Goal: Transaction & Acquisition: Register for event/course

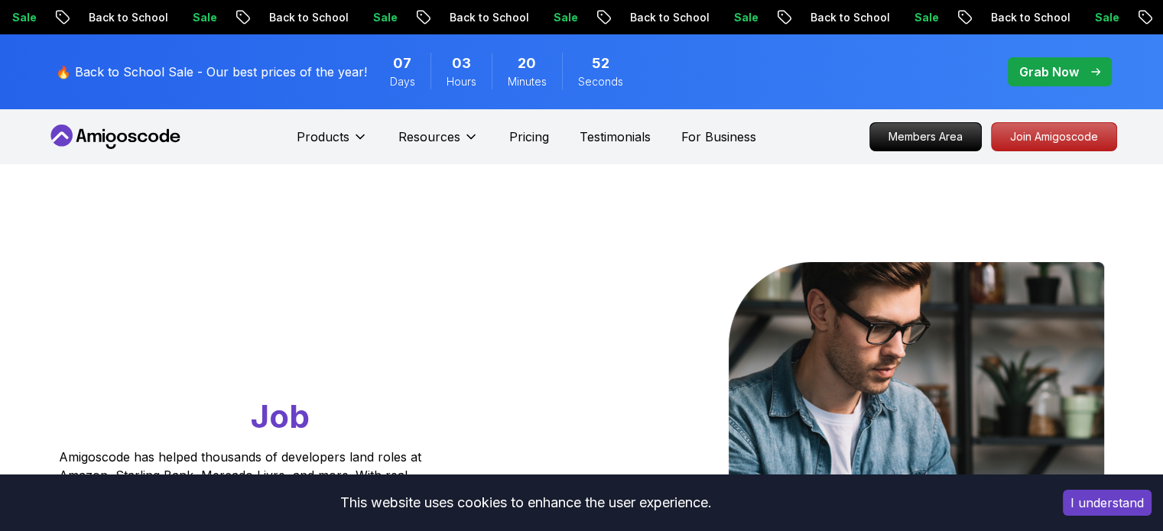
click at [417, 74] on div "07 Days" at bounding box center [403, 71] width 56 height 37
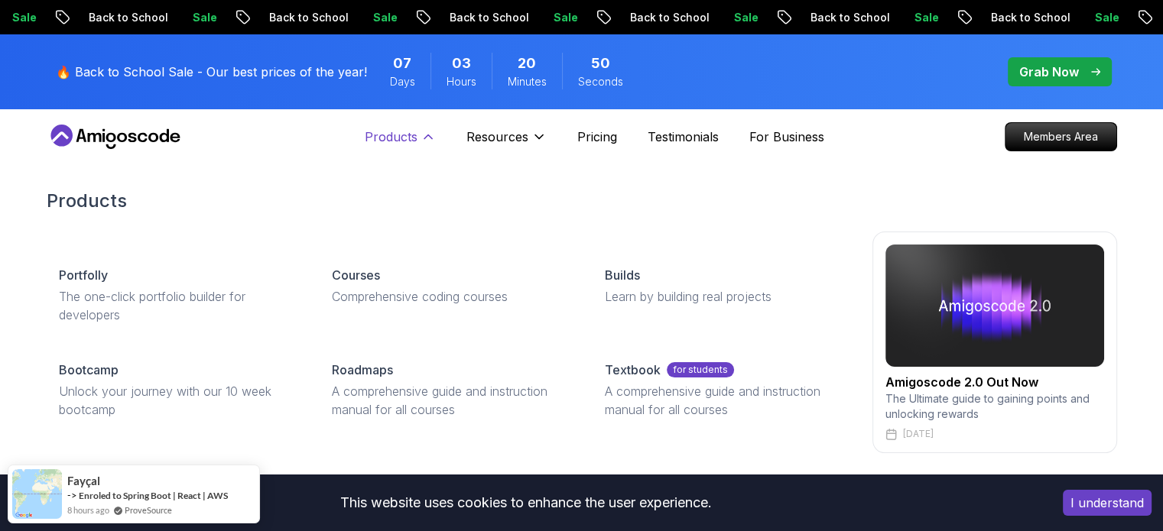
click at [407, 144] on p "Products" at bounding box center [391, 137] width 53 height 18
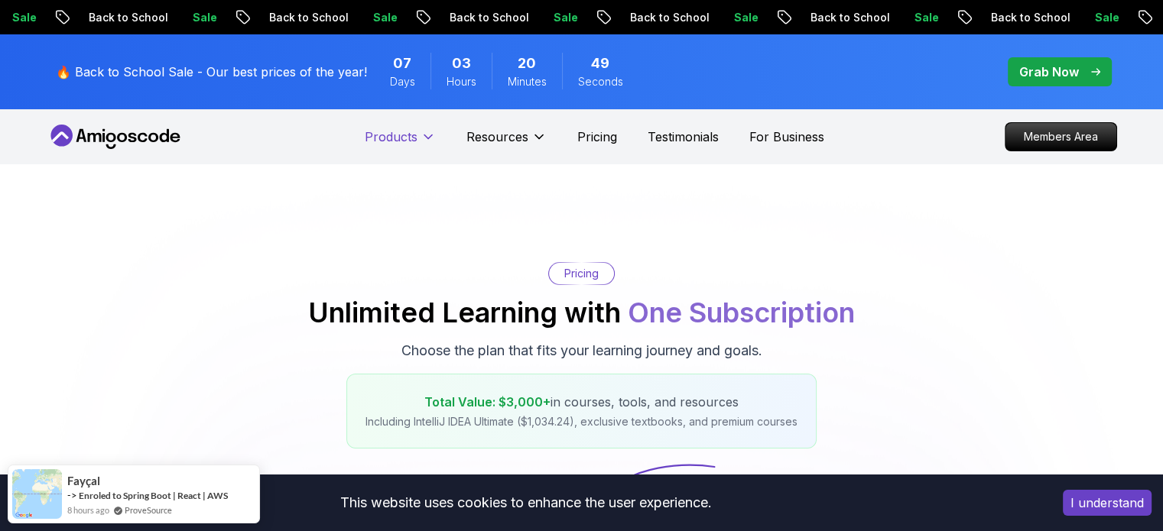
click at [407, 144] on p "Products" at bounding box center [391, 137] width 53 height 18
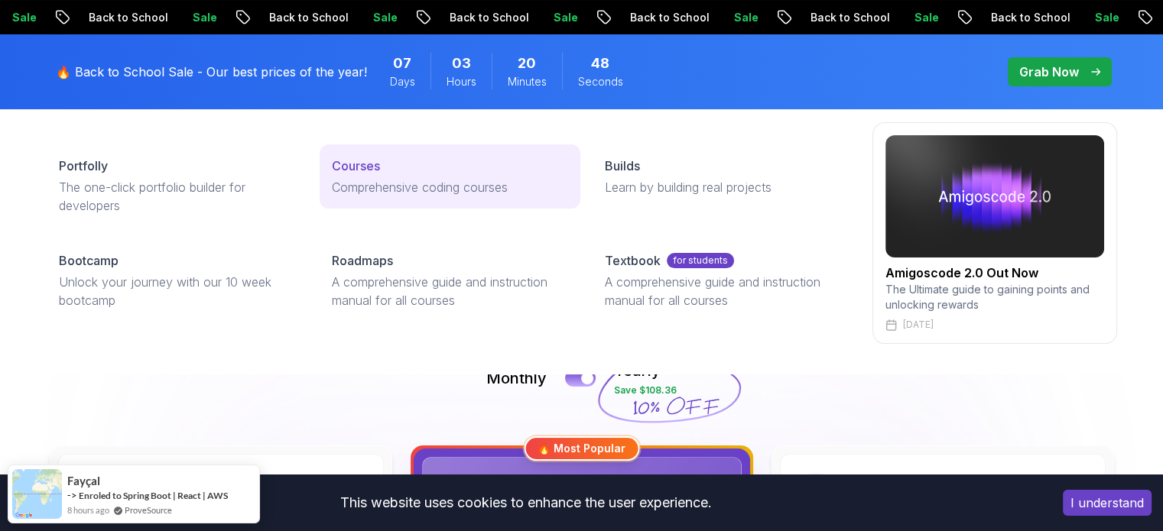
scroll to position [115, 0]
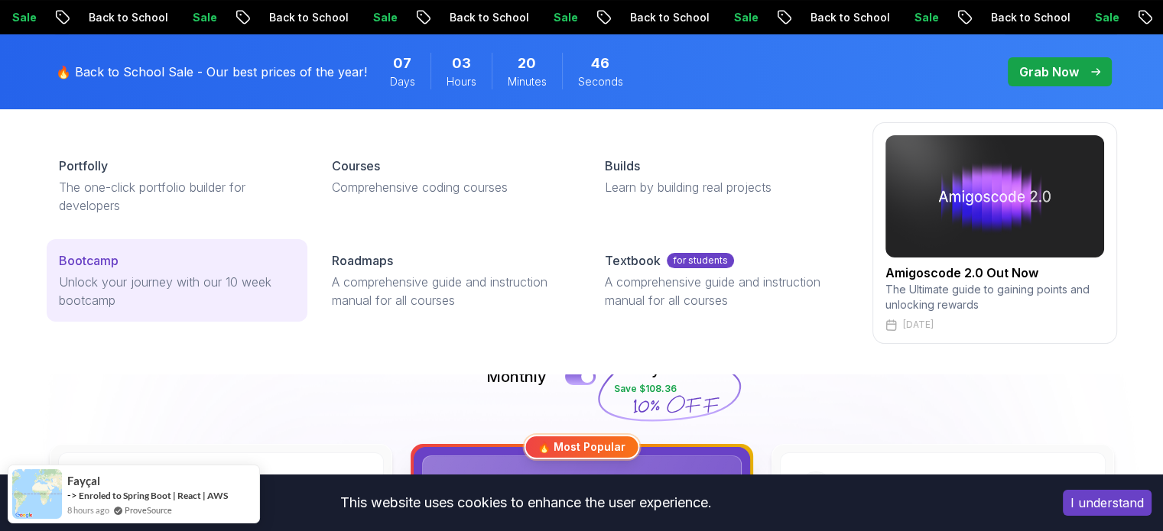
click at [211, 273] on p "Unlock your journey with our 10 week bootcamp" at bounding box center [177, 291] width 236 height 37
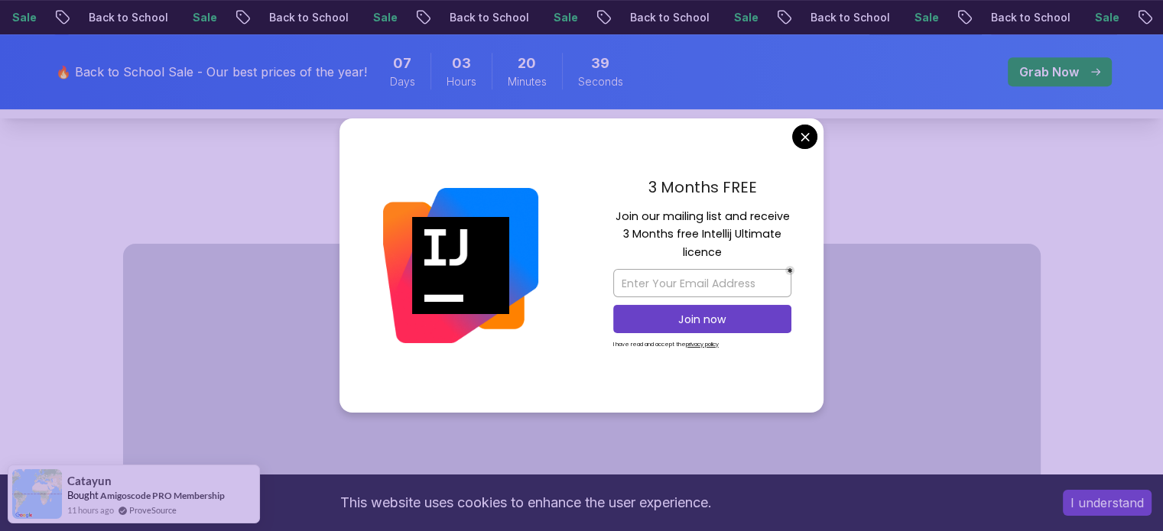
scroll to position [673, 0]
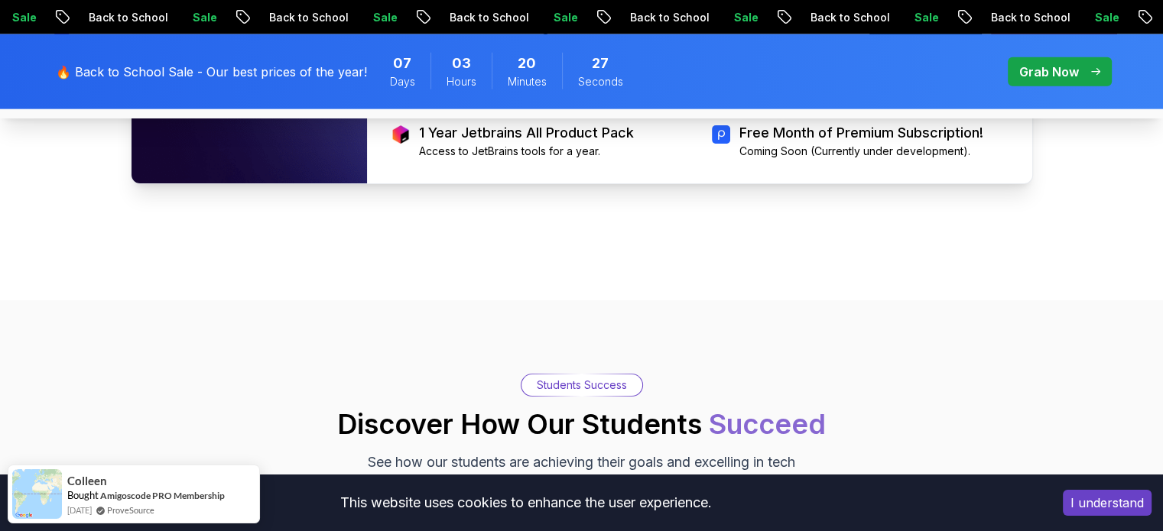
scroll to position [3632, 0]
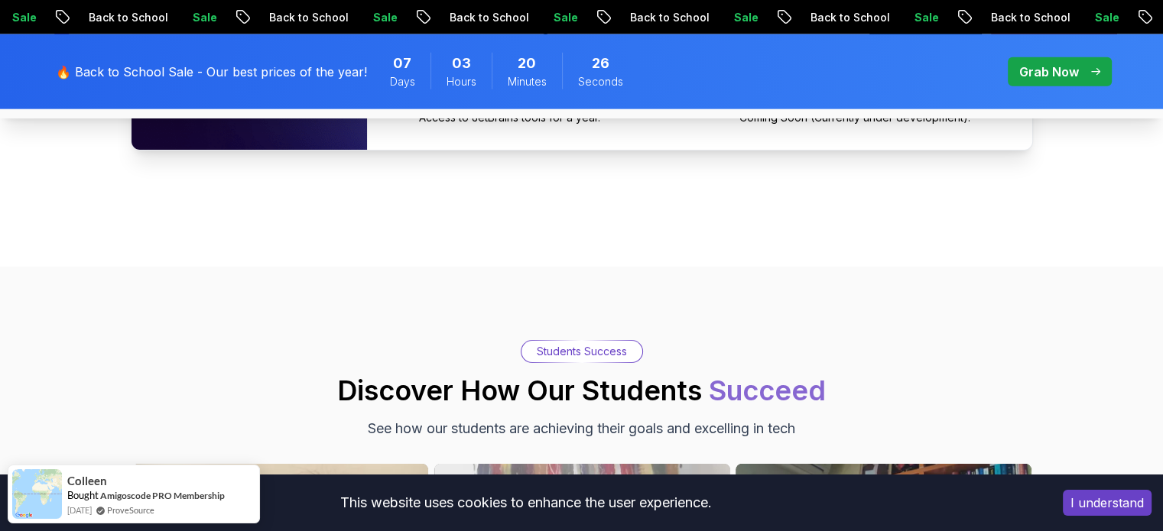
click at [1061, 81] on span "pre-order" at bounding box center [1060, 71] width 104 height 29
